Goal: Find specific page/section: Find specific page/section

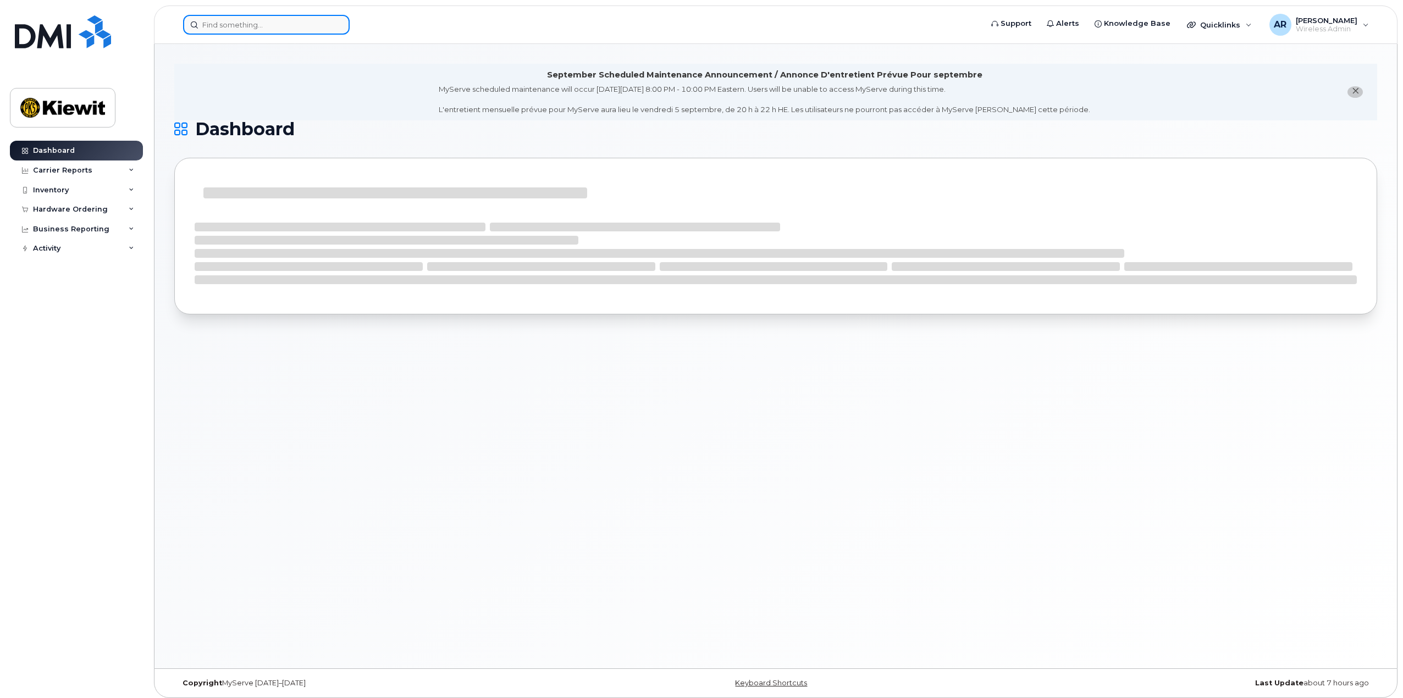
click at [217, 29] on input at bounding box center [266, 25] width 167 height 20
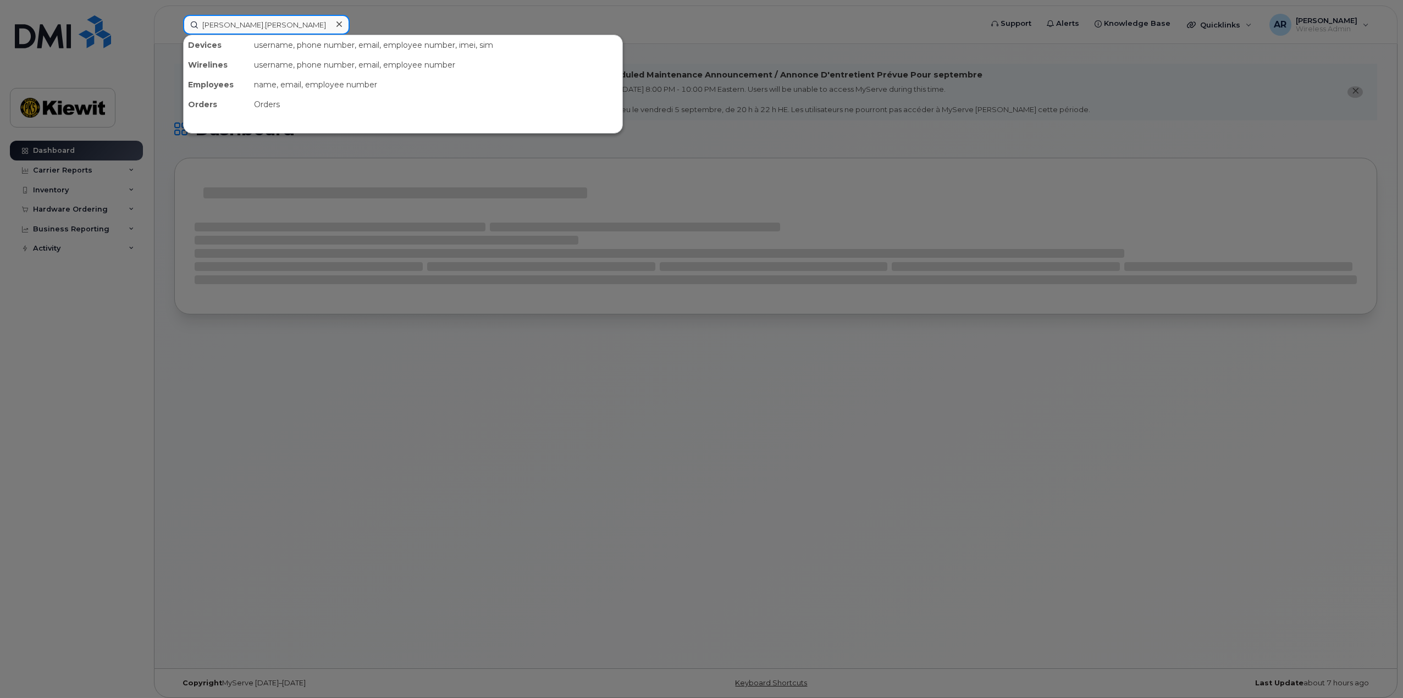
type input "[PERSON_NAME].[PERSON_NAME]"
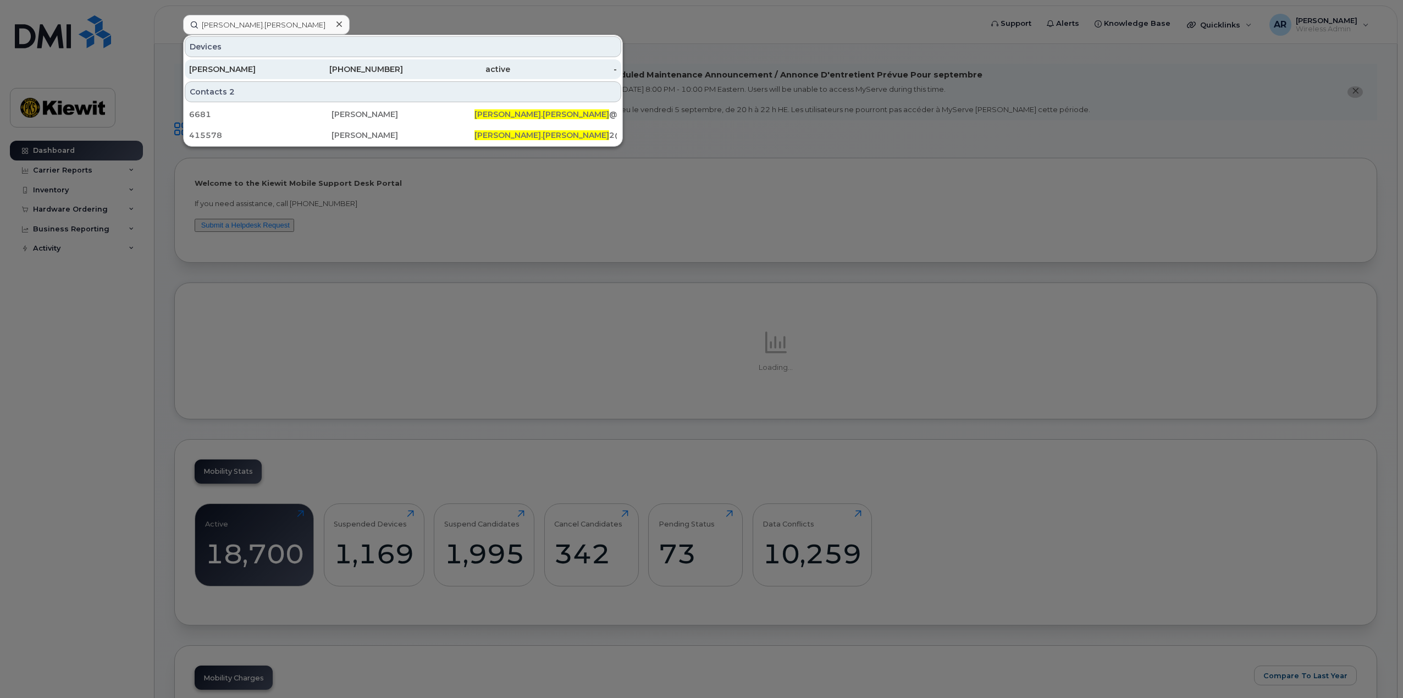
click at [276, 75] on div "[PERSON_NAME]" at bounding box center [242, 69] width 107 height 20
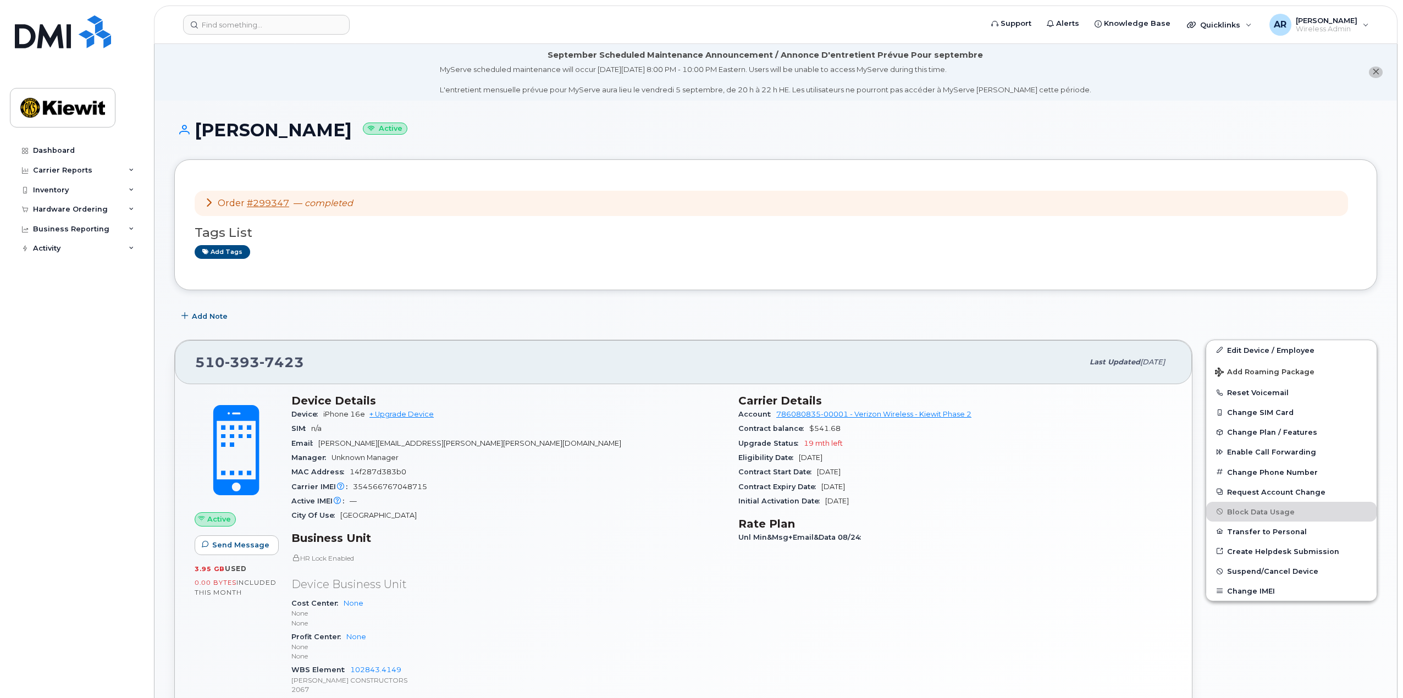
click at [957, 322] on div "Add Note" at bounding box center [775, 317] width 1203 height 20
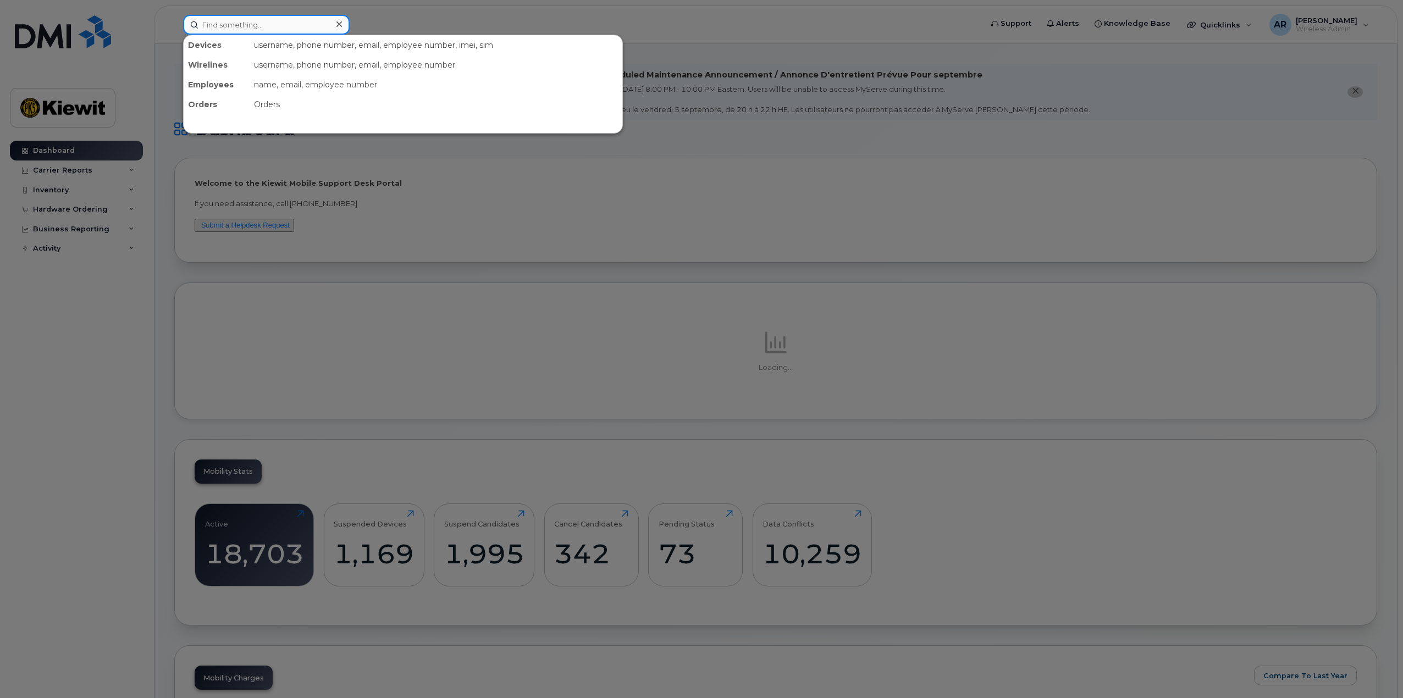
click at [299, 31] on input at bounding box center [266, 25] width 167 height 20
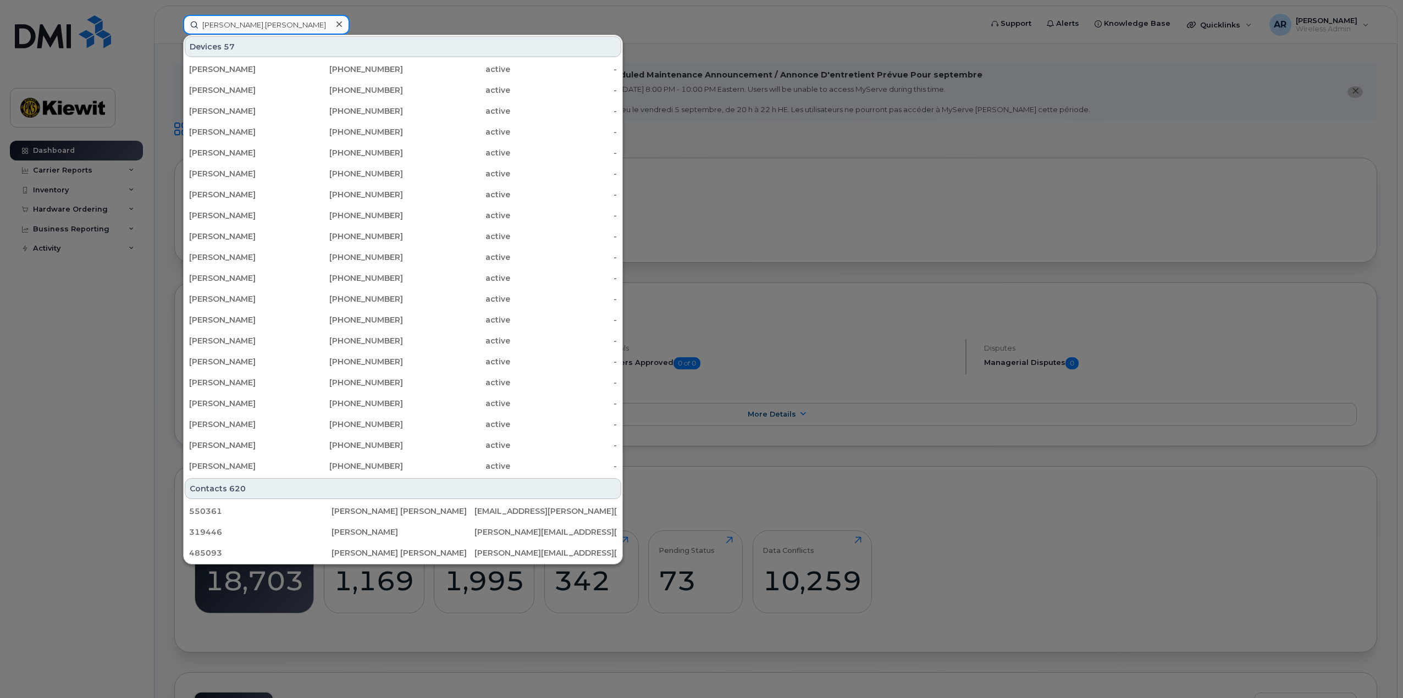
type input "[PERSON_NAME].[PERSON_NAME]"
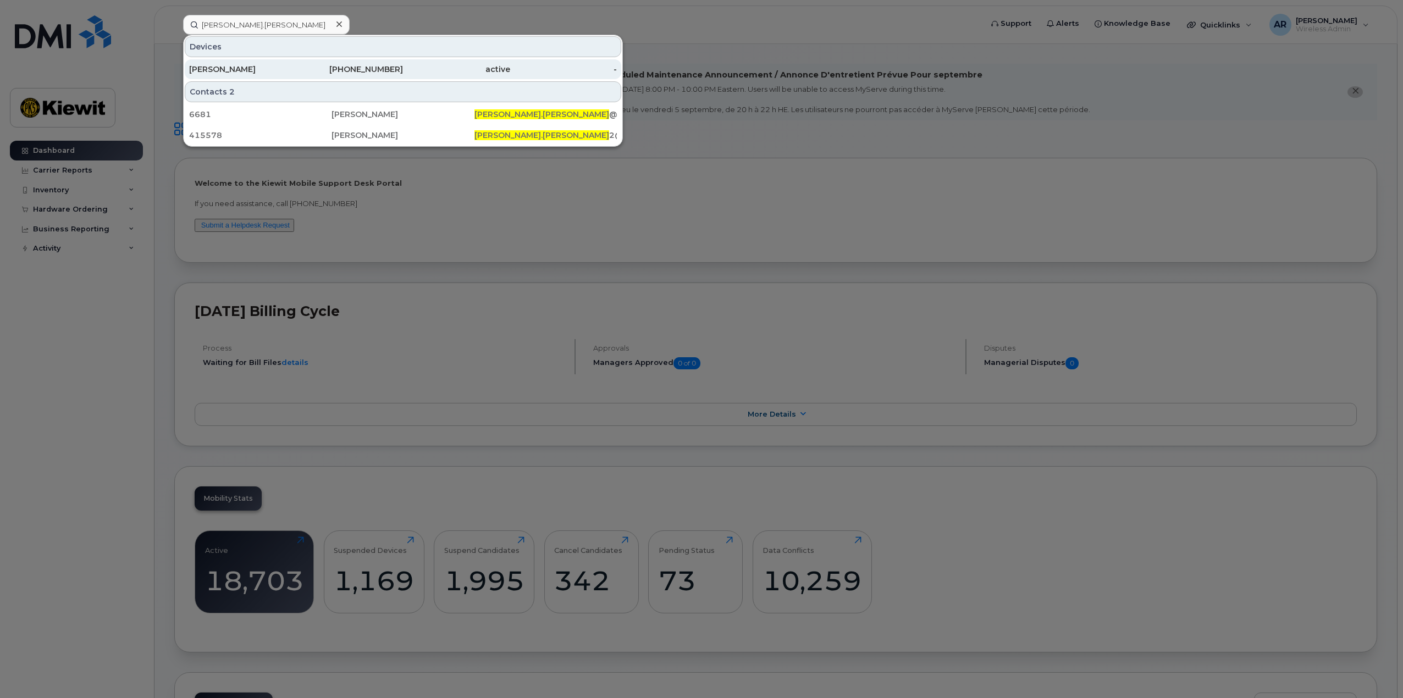
click at [263, 68] on div "[PERSON_NAME]" at bounding box center [242, 69] width 107 height 11
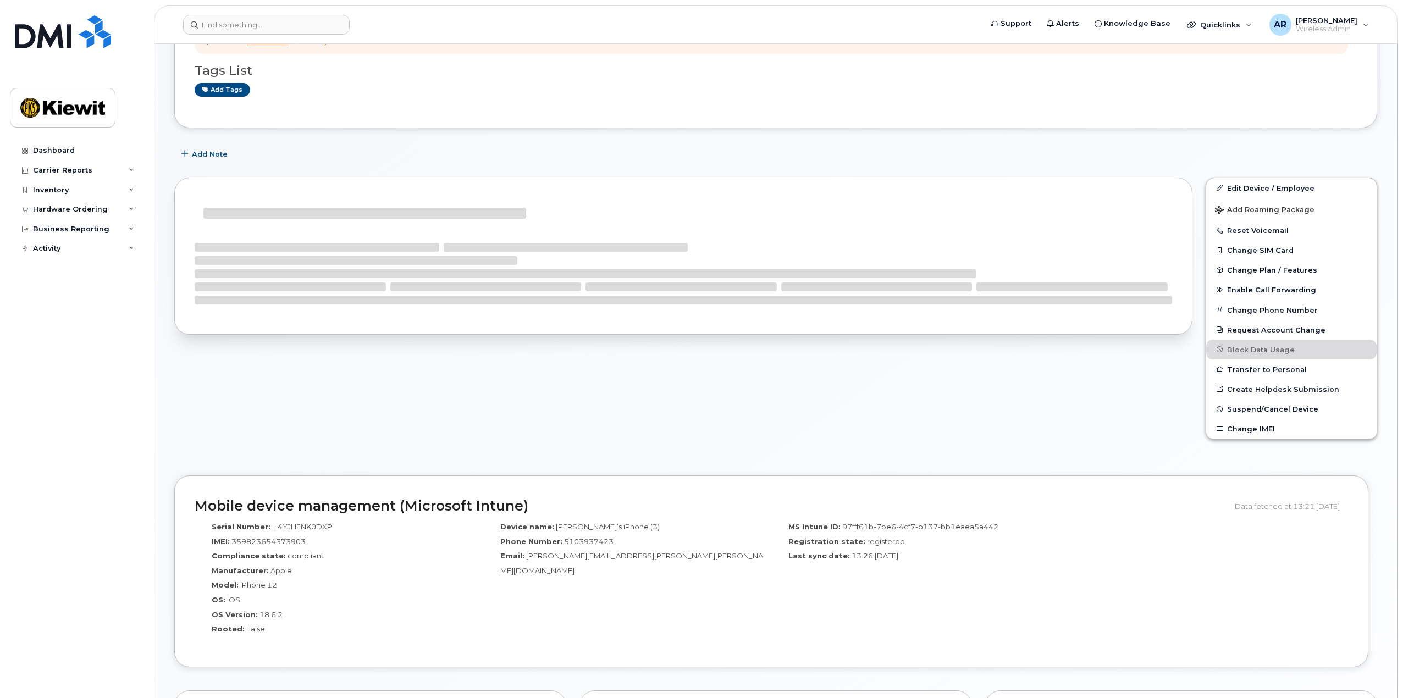
scroll to position [165, 0]
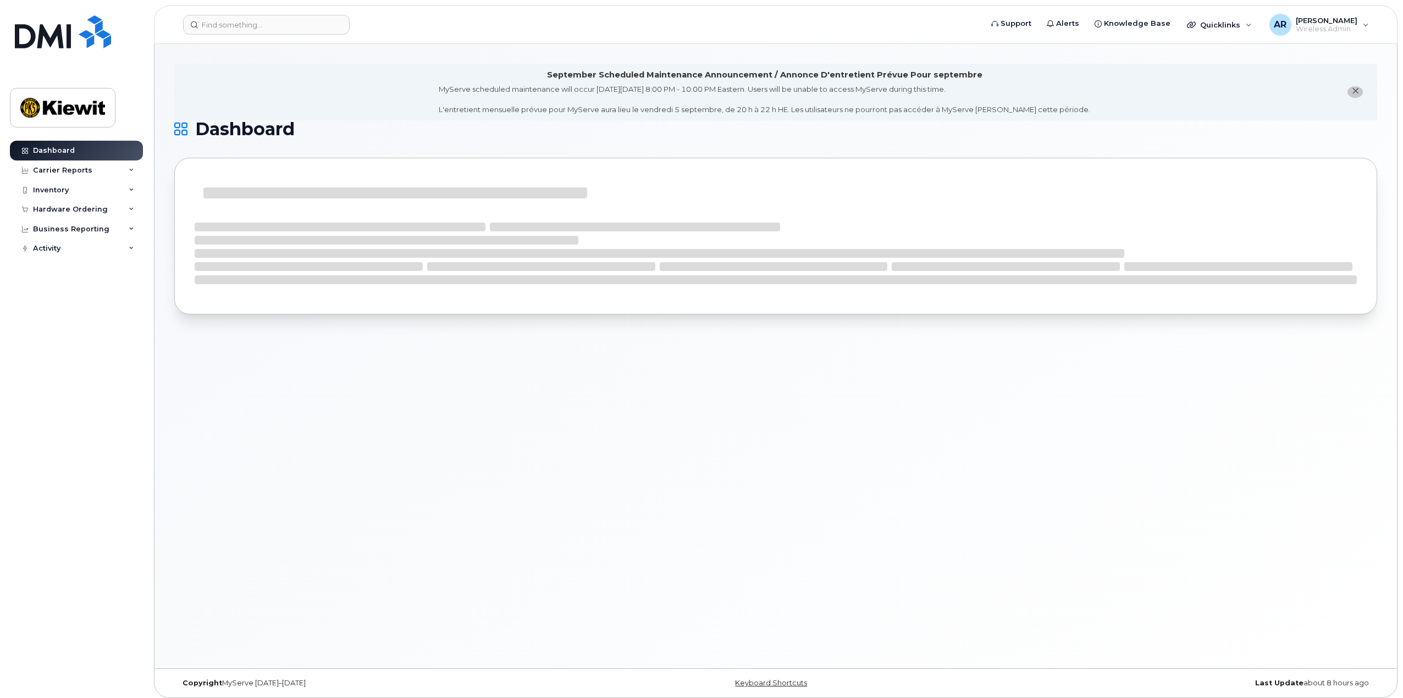
click at [224, 35] on header "Support Alerts Knowledge Base Quicklinks Suspend / Cancel Device Change SIM Car…" at bounding box center [776, 24] width 1244 height 38
click at [224, 31] on input at bounding box center [266, 25] width 167 height 20
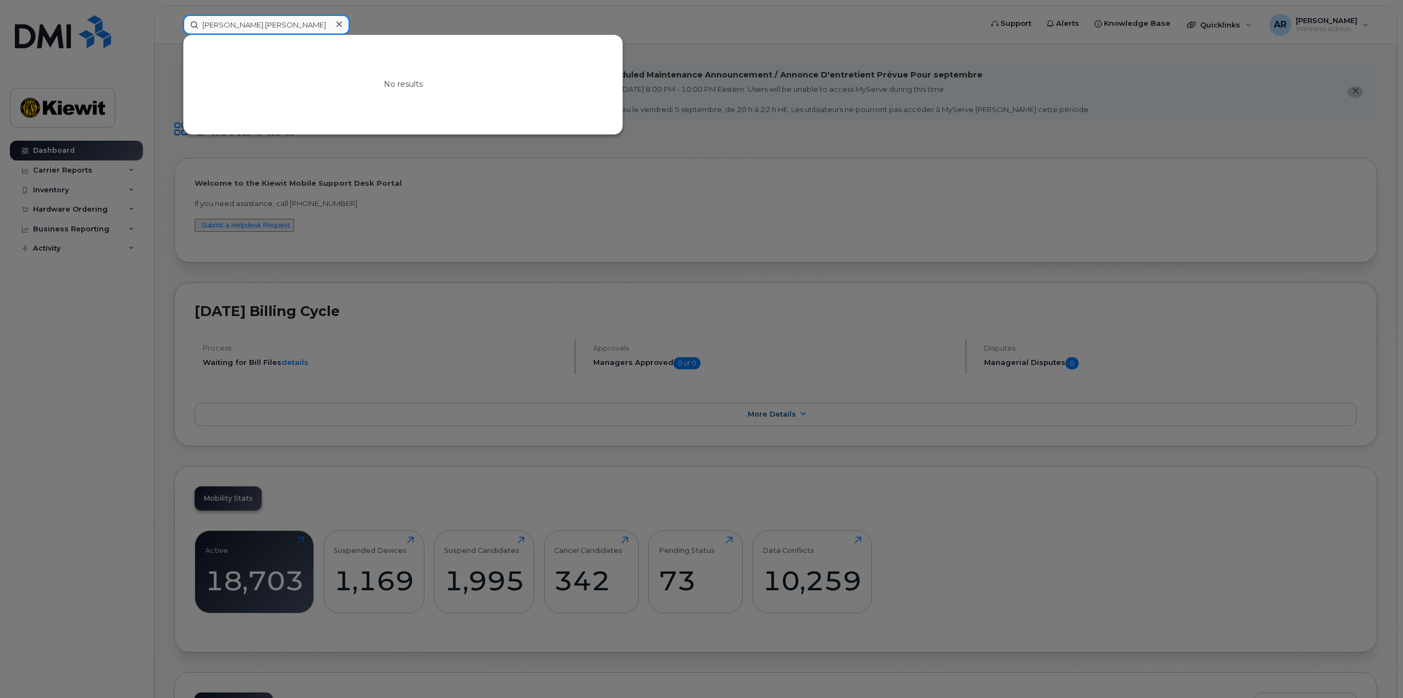
type input "[PERSON_NAME].[PERSON_NAME]"
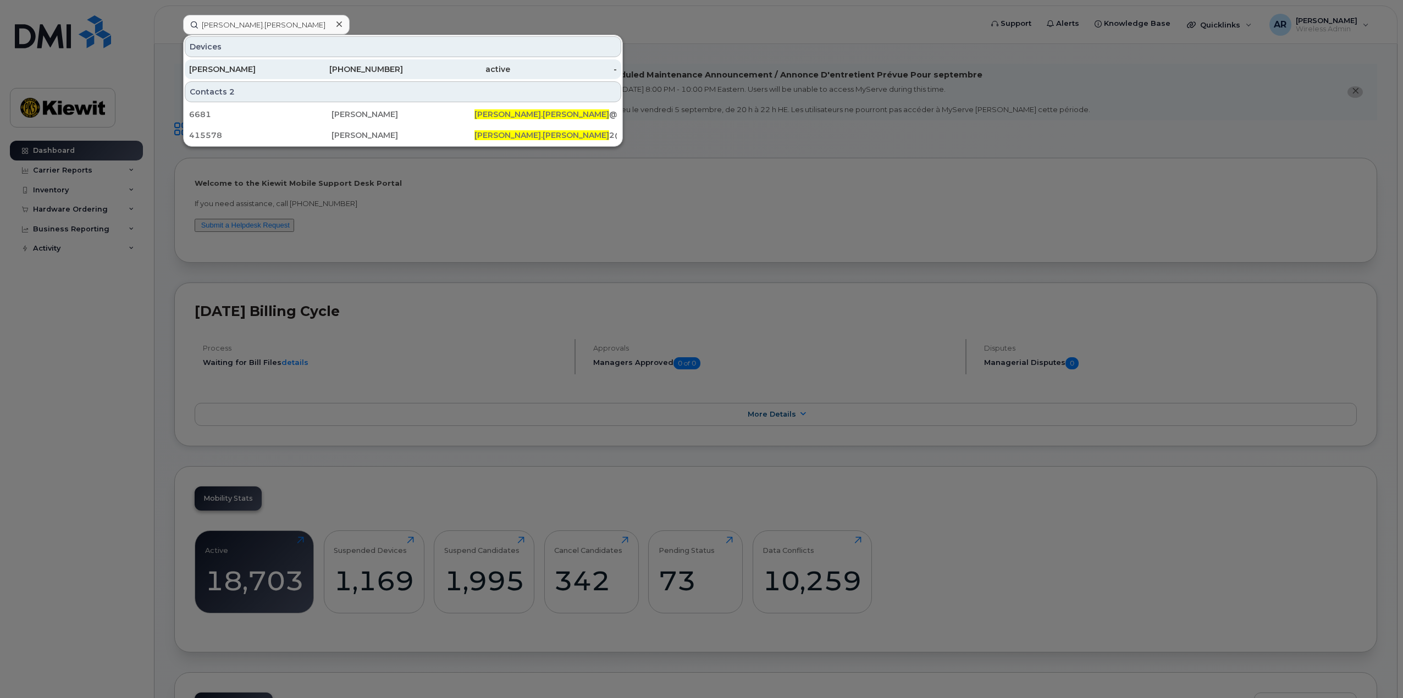
drag, startPoint x: 281, startPoint y: 63, endPoint x: 301, endPoint y: 74, distance: 22.6
click at [281, 63] on div "[PERSON_NAME]" at bounding box center [242, 69] width 107 height 20
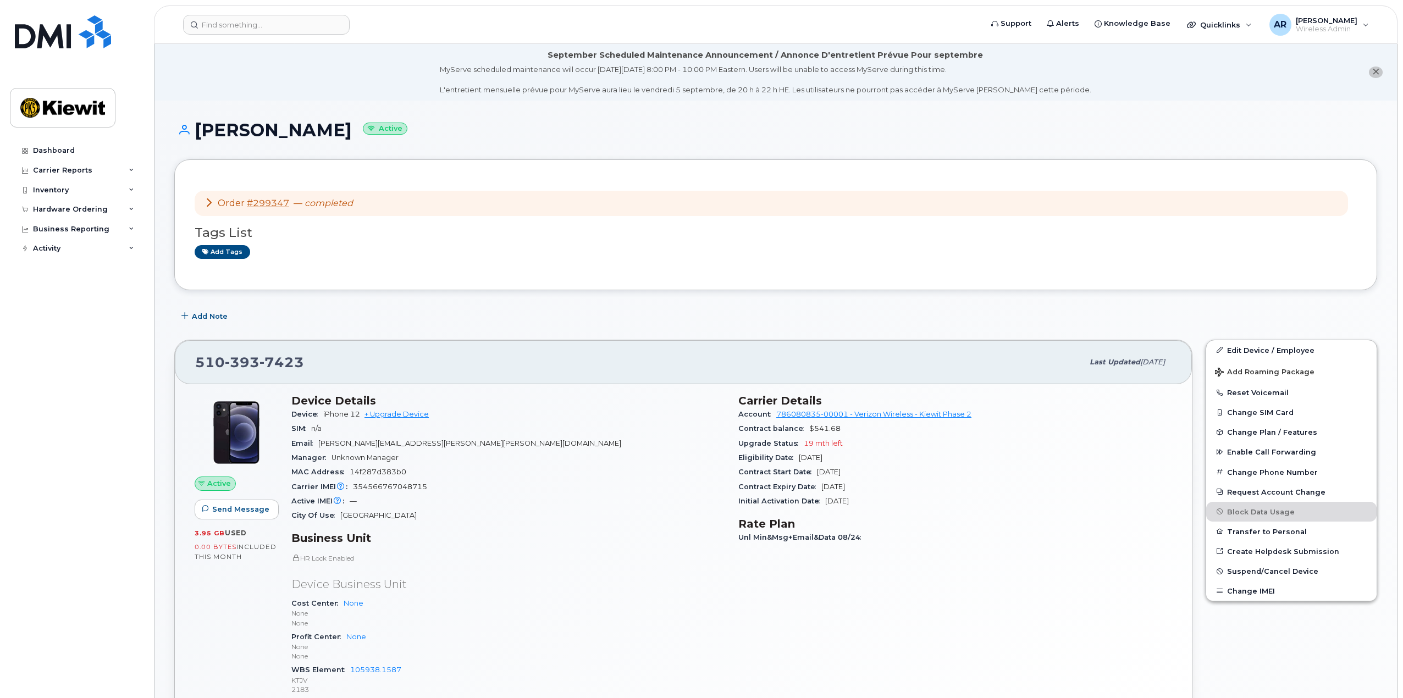
click at [202, 207] on div "Order #299347 — completed" at bounding box center [771, 204] width 1153 height 26
click at [205, 203] on icon at bounding box center [209, 202] width 9 height 9
